Goal: Task Accomplishment & Management: Manage account settings

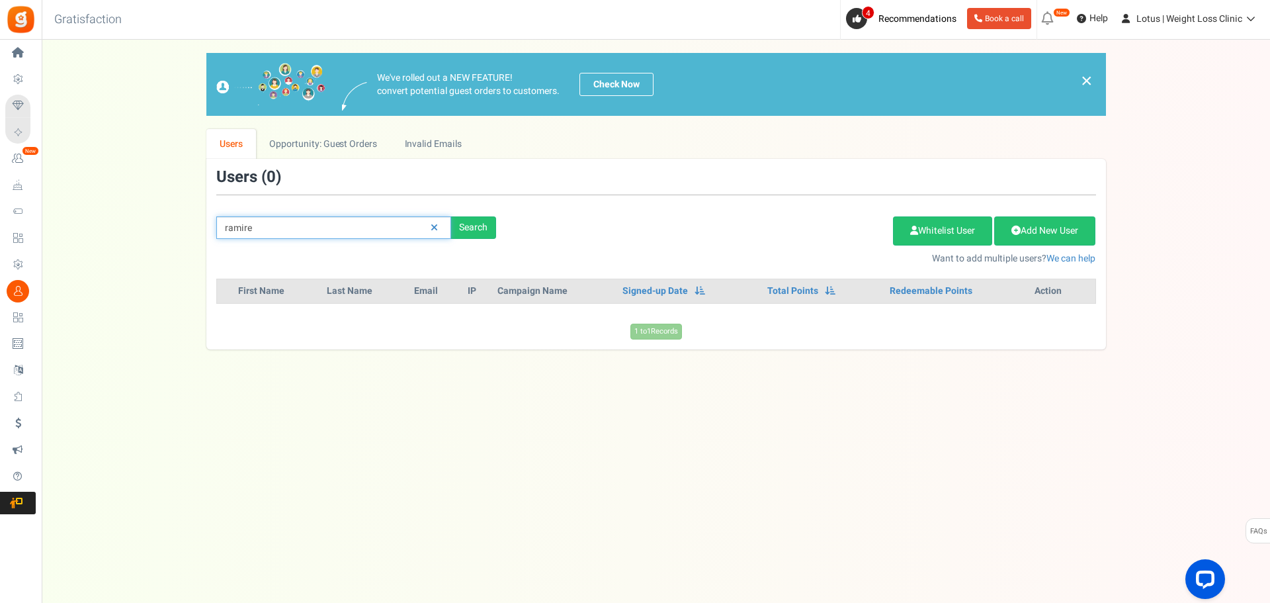
drag, startPoint x: 304, startPoint y: 228, endPoint x: 226, endPoint y: 239, distance: 79.5
click at [226, 239] on input "ramire" at bounding box center [333, 227] width 235 height 22
paste input "[PERSON_NAME][EMAIL_ADDRESS][DOMAIN_NAME]"
type input "[PERSON_NAME][EMAIL_ADDRESS][DOMAIN_NAME]"
click at [457, 226] on div "Search" at bounding box center [473, 227] width 45 height 22
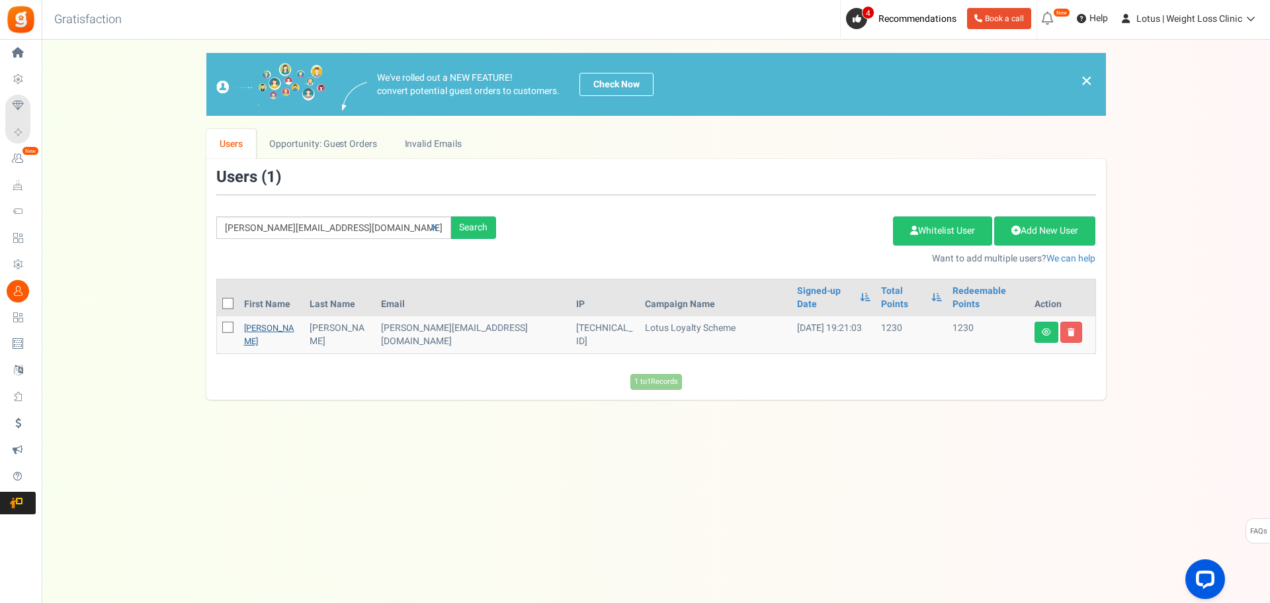
click at [259, 322] on link "[PERSON_NAME]" at bounding box center [269, 335] width 50 height 26
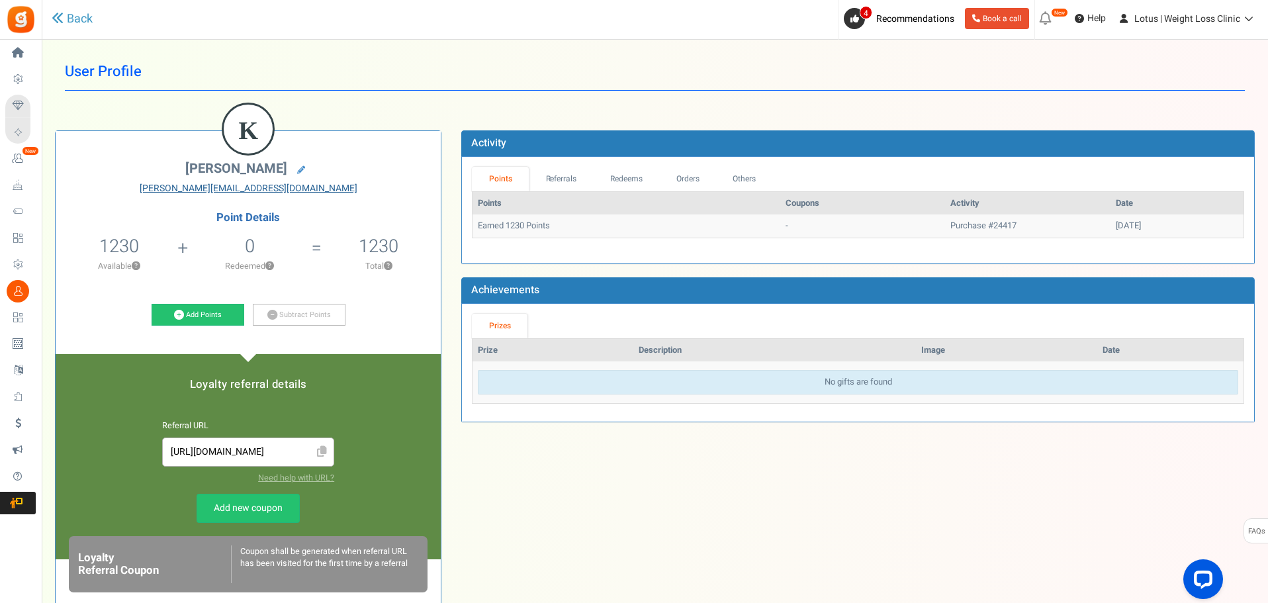
click at [252, 188] on link "[PERSON_NAME][EMAIL_ADDRESS][DOMAIN_NAME]" at bounding box center [248, 188] width 365 height 13
click at [297, 169] on icon at bounding box center [301, 170] width 8 height 8
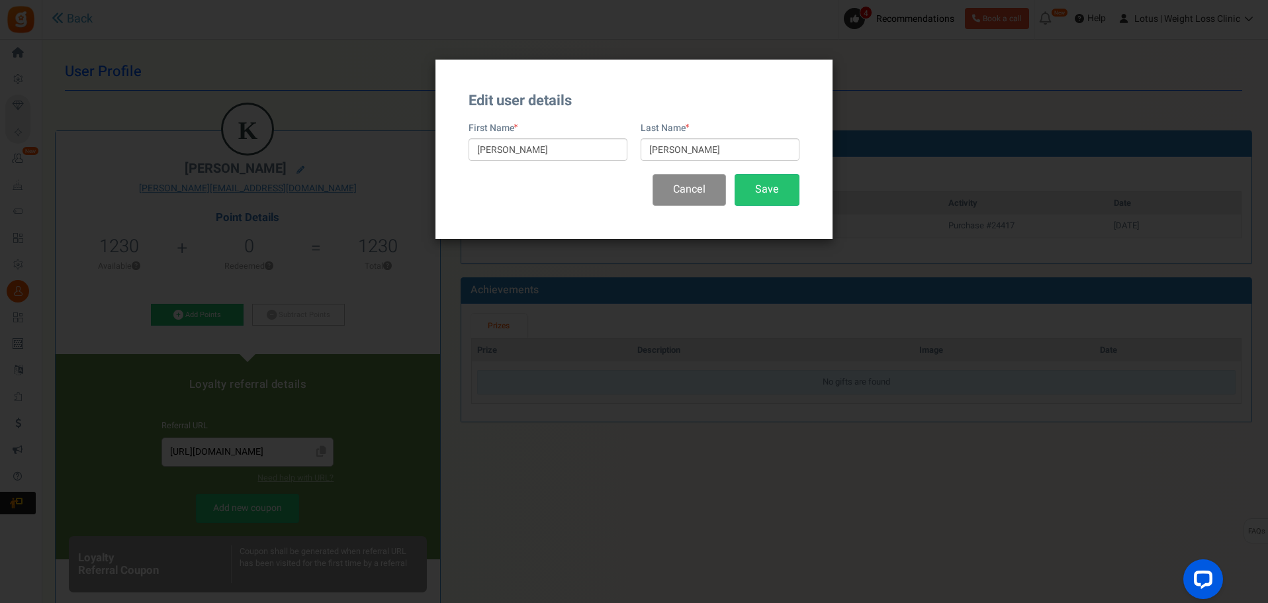
click at [672, 190] on button "Cancel" at bounding box center [688, 189] width 73 height 31
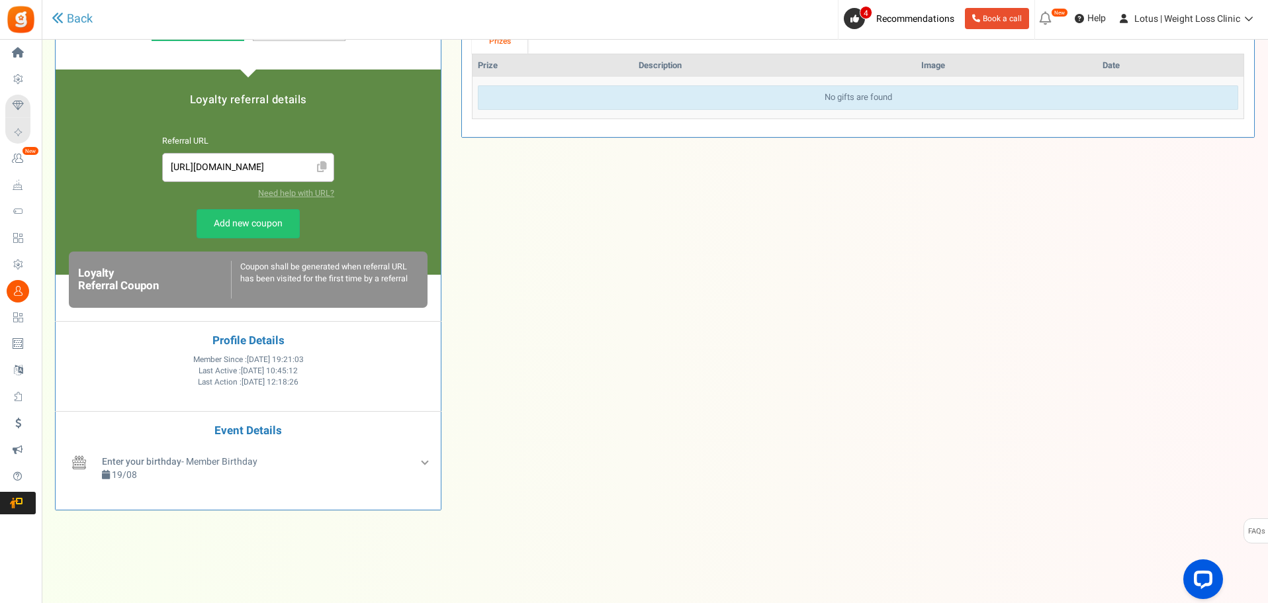
scroll to position [285, 0]
click at [213, 470] on p "19/08" at bounding box center [179, 474] width 155 height 13
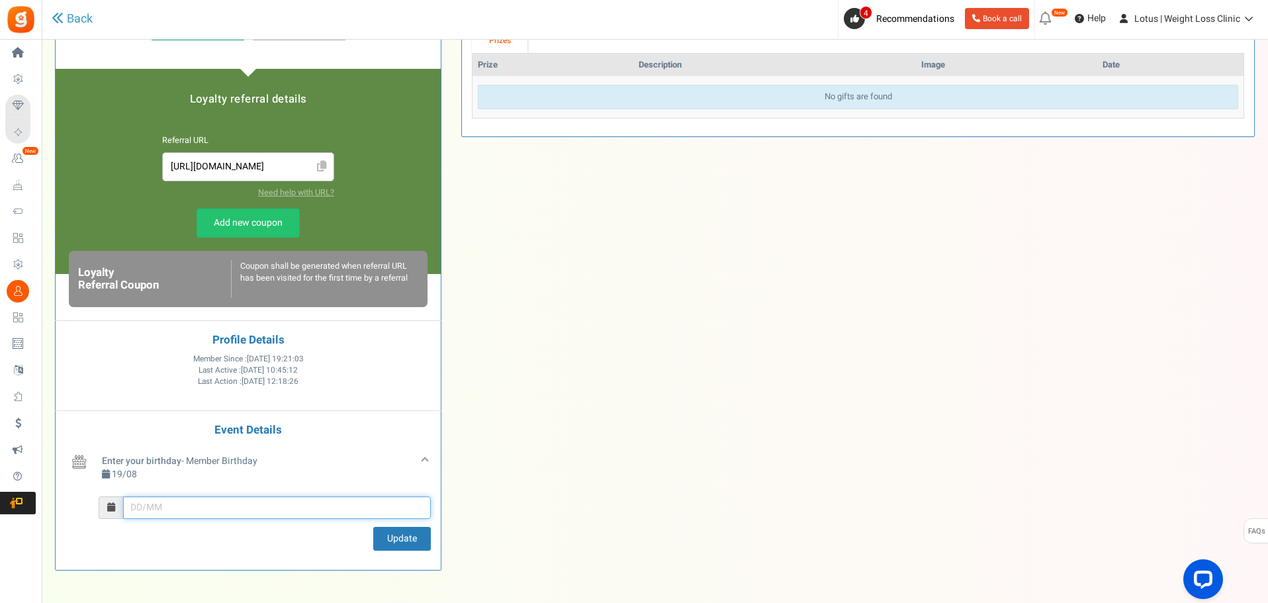
click at [152, 506] on input "text" at bounding box center [277, 507] width 308 height 22
click at [260, 400] on span "Apr" at bounding box center [268, 393] width 36 height 36
click at [184, 445] on td "19" at bounding box center [187, 443] width 23 height 20
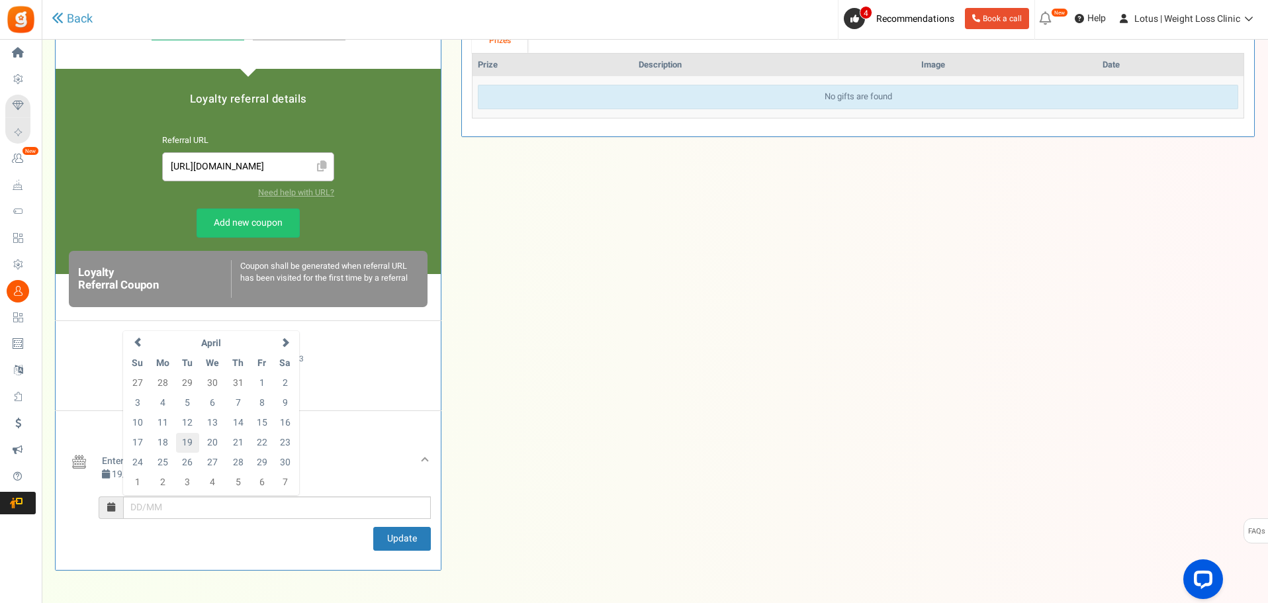
type input "19/04"
click at [387, 537] on button "Update" at bounding box center [402, 539] width 58 height 24
